Goal: Check status: Check status

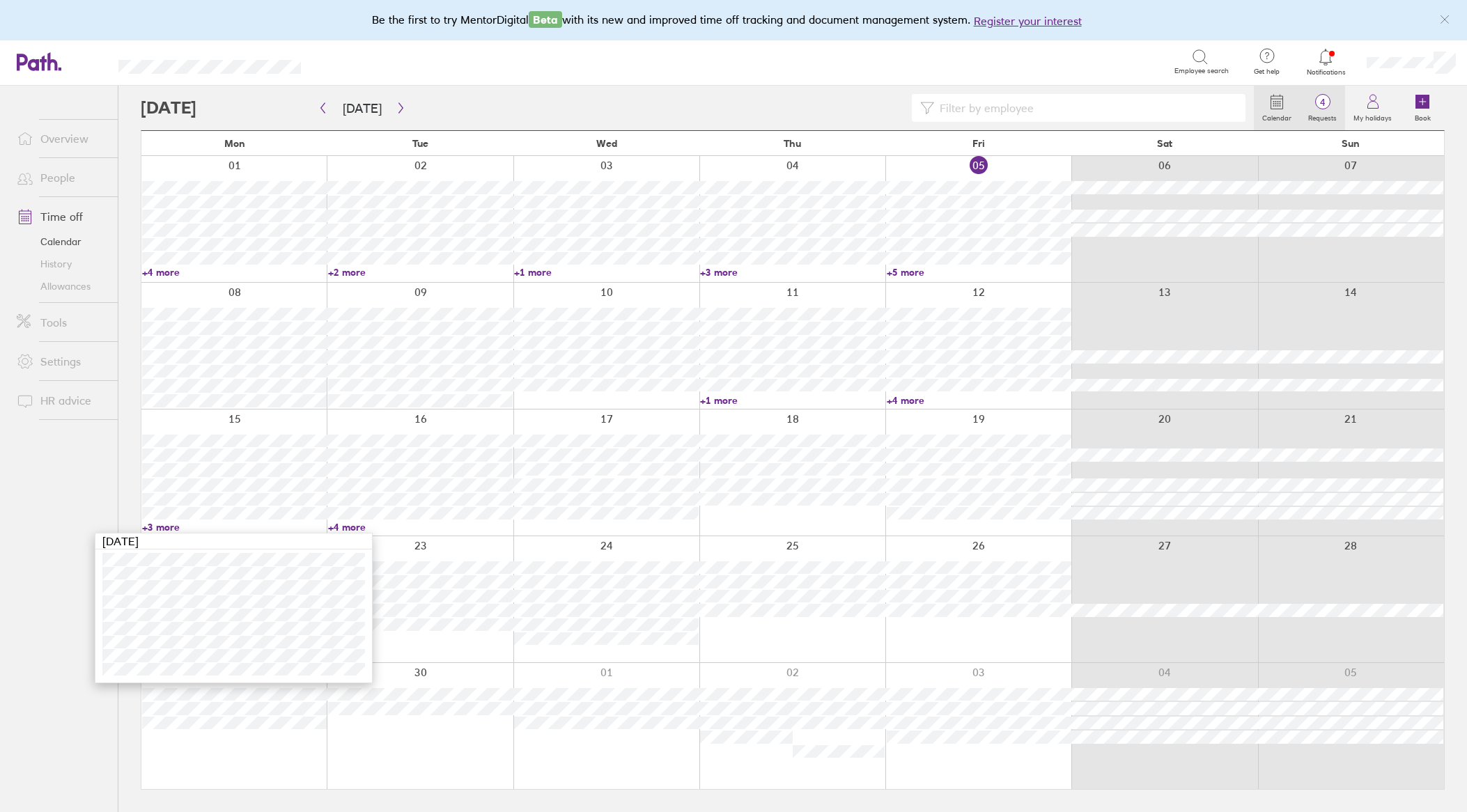
click at [1314, 106] on span "4" at bounding box center [1322, 102] width 46 height 11
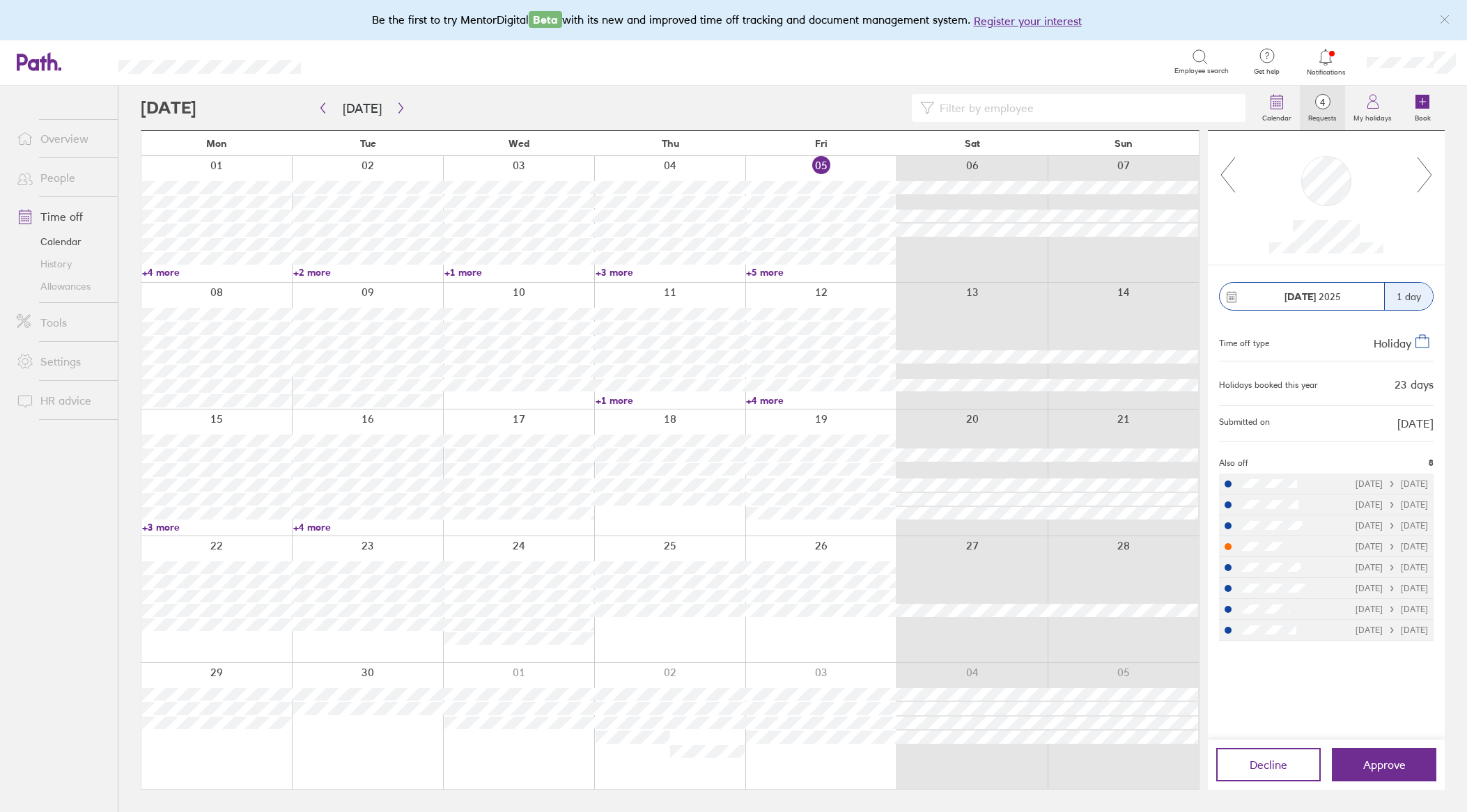
click at [1425, 173] on icon at bounding box center [1425, 175] width 17 height 38
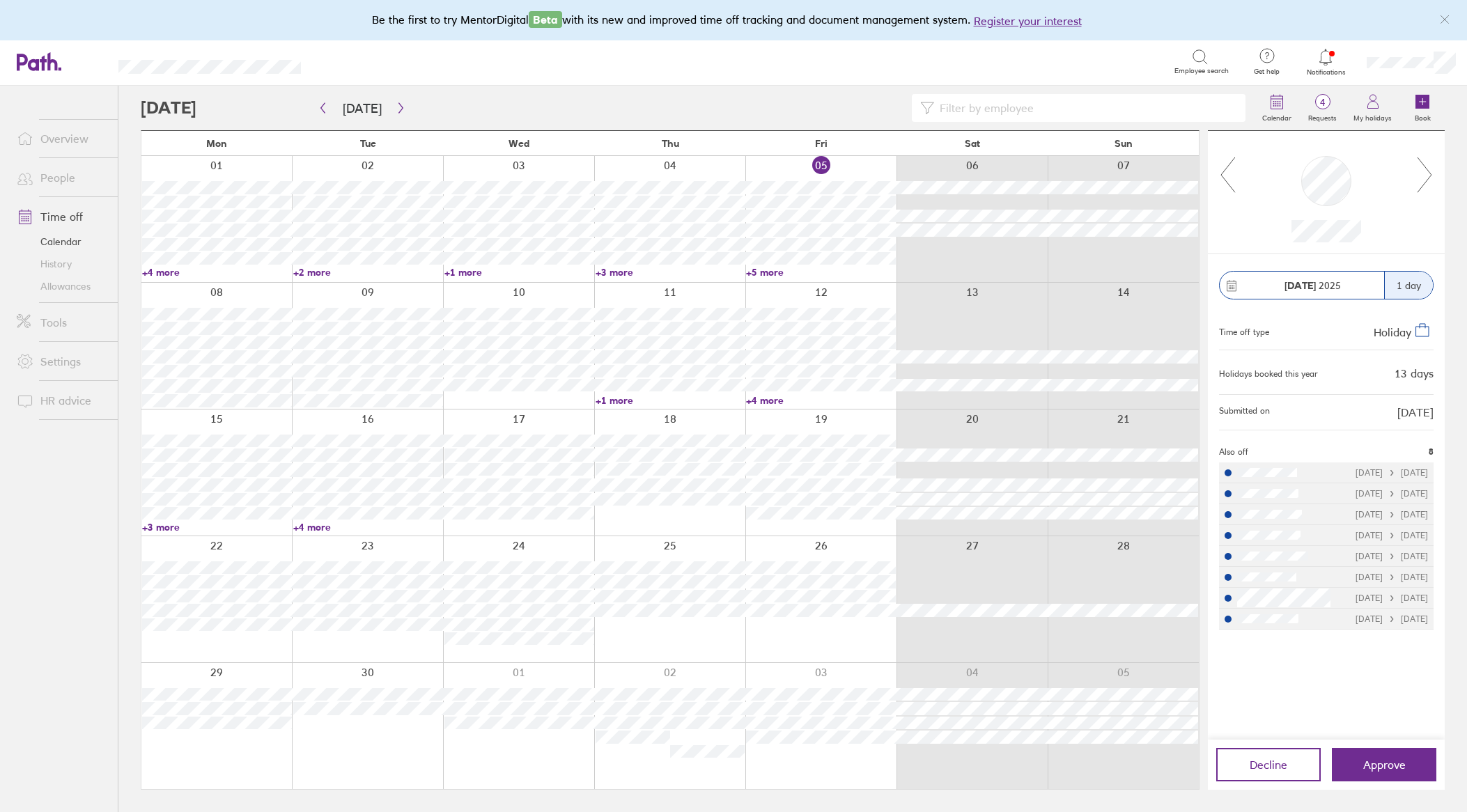
click at [1425, 173] on icon at bounding box center [1425, 175] width 17 height 38
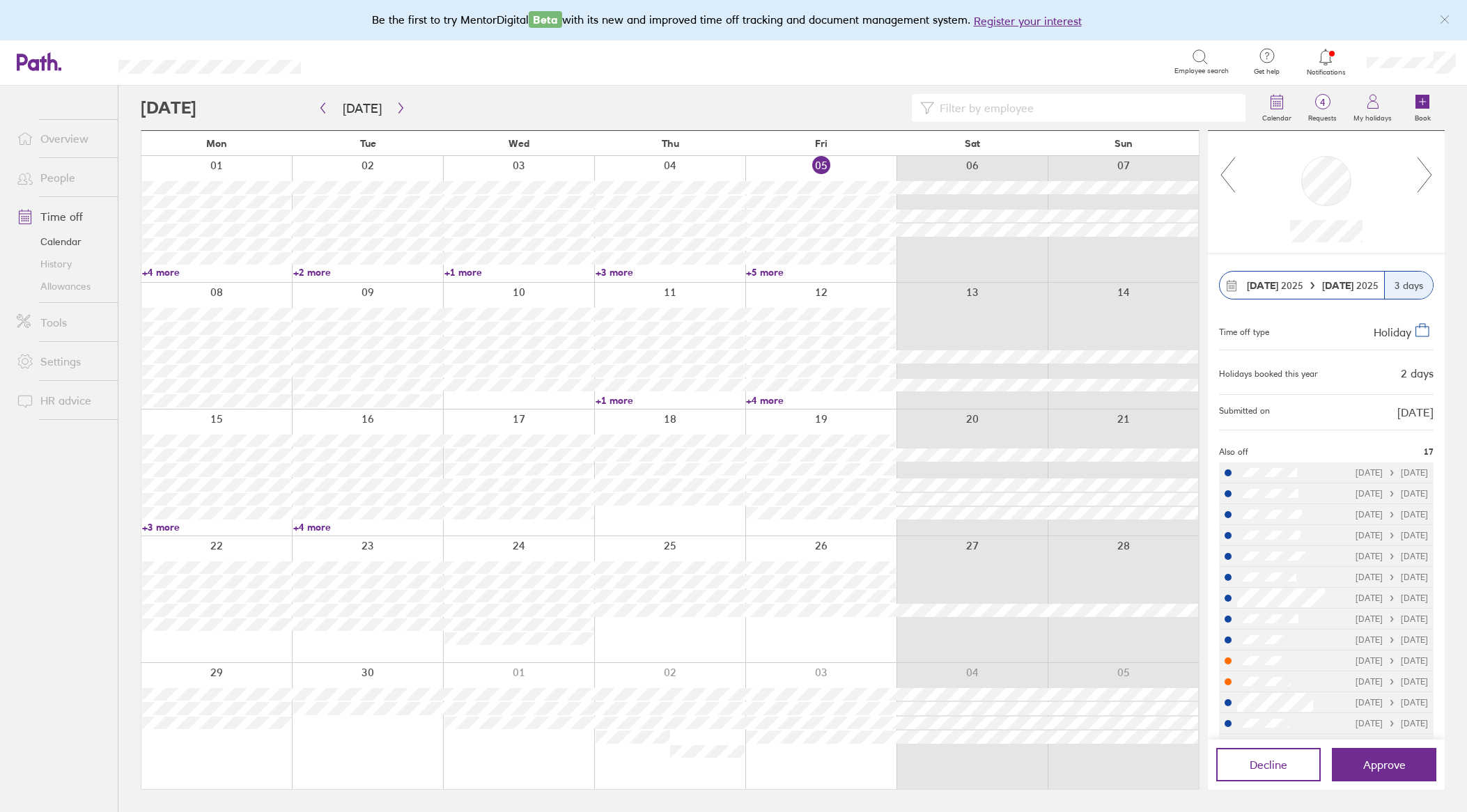
click at [1426, 172] on icon at bounding box center [1425, 175] width 17 height 38
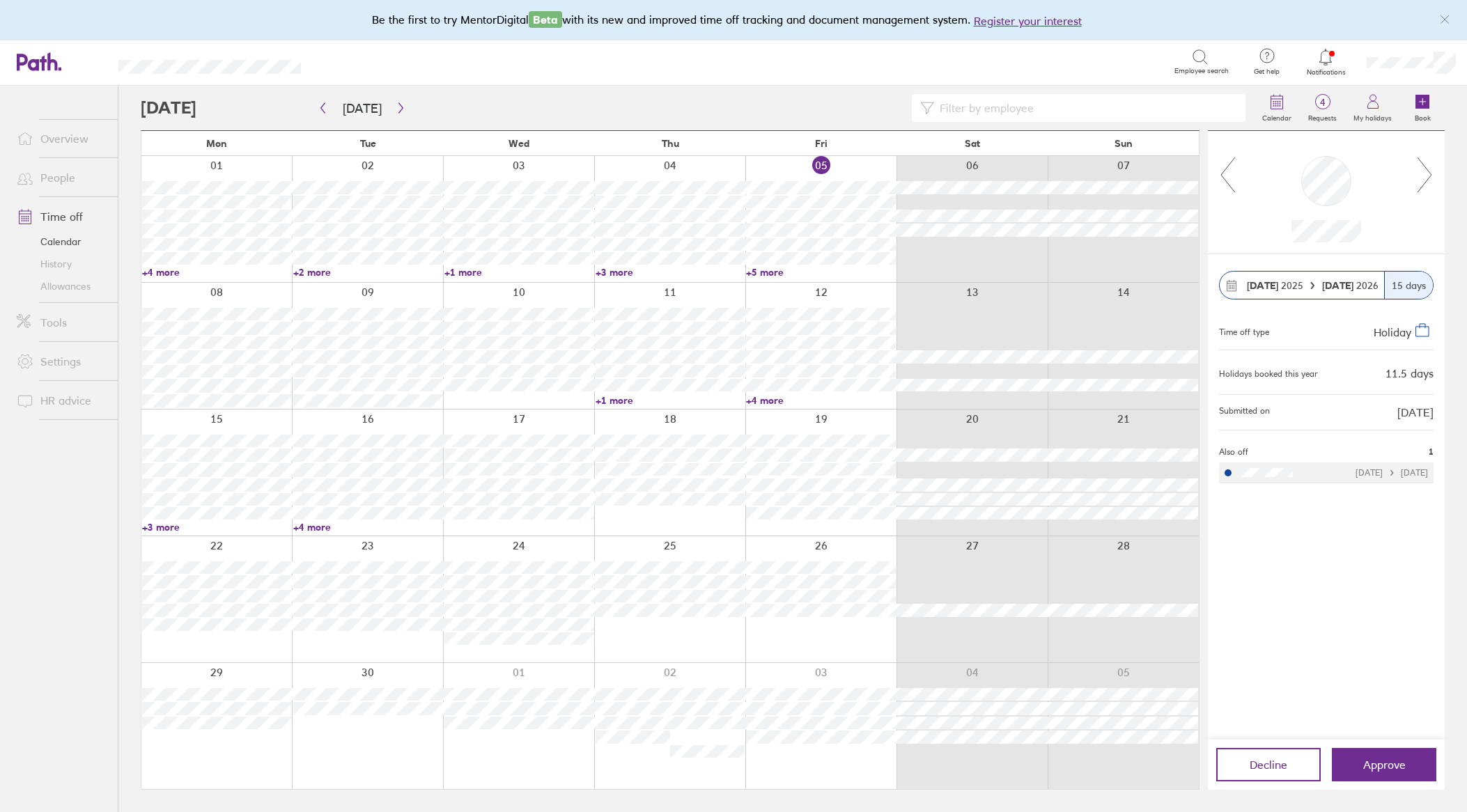
click at [1426, 172] on icon at bounding box center [1425, 175] width 17 height 38
